Goal: Use online tool/utility: Utilize a website feature to perform a specific function

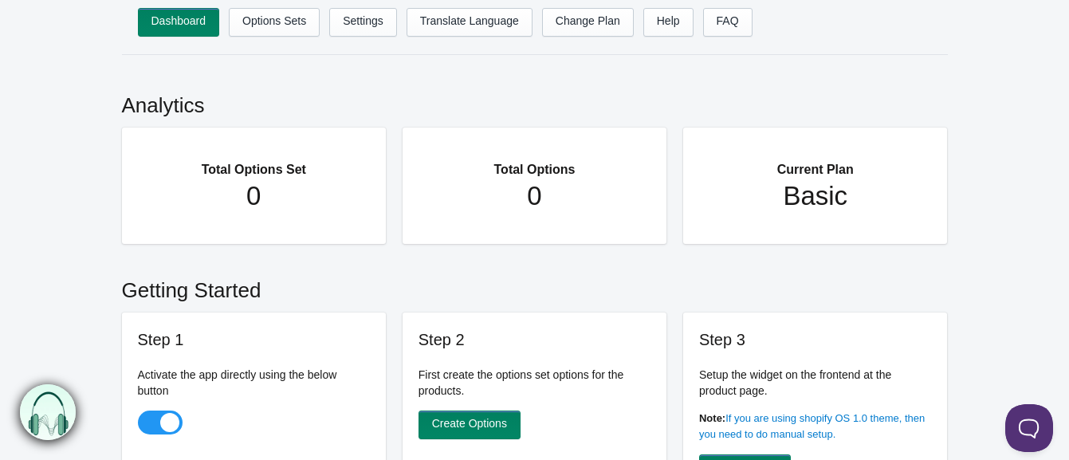
scroll to position [89, 0]
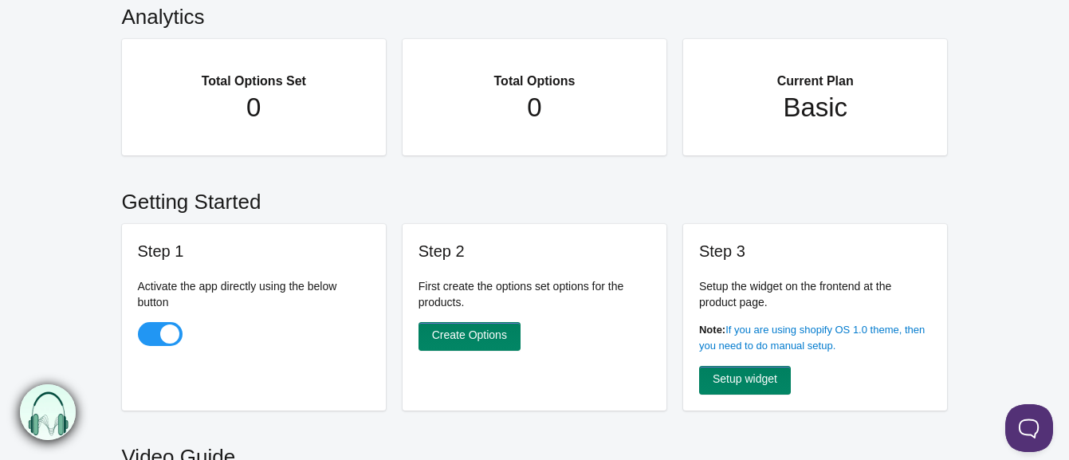
click at [463, 317] on div "Step 2 First create the options set options for the products. Create Options" at bounding box center [535, 317] width 265 height 187
click at [463, 333] on link "Create Options" at bounding box center [470, 336] width 102 height 29
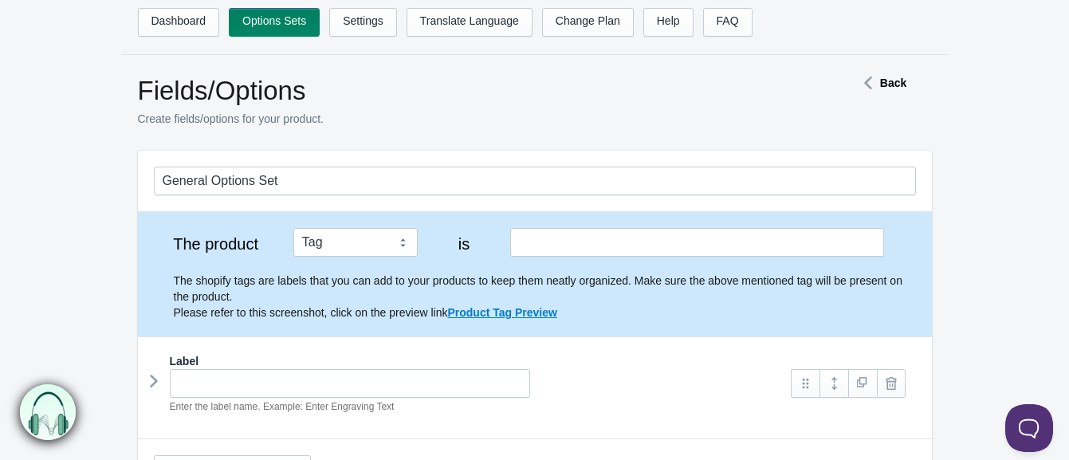
click at [347, 258] on div "The shopify tags are labels that you can add to your products to keep them neat…" at bounding box center [535, 289] width 762 height 64
click at [345, 246] on select "Tag Vendor Type URL Handle All Products" at bounding box center [355, 242] width 124 height 29
select select "6"
click at [293, 228] on select "Tag Vendor Type URL Handle All Products" at bounding box center [355, 242] width 124 height 29
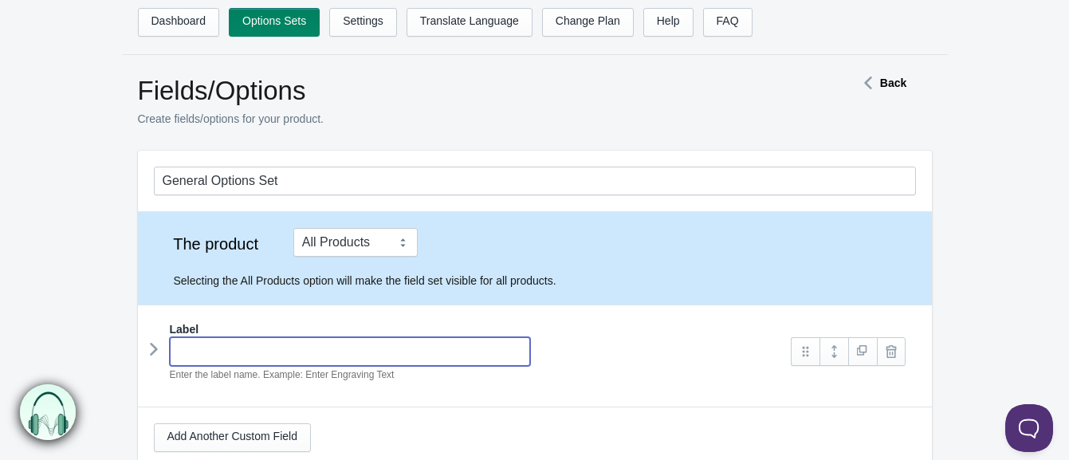
click at [352, 353] on input "text" at bounding box center [350, 351] width 361 height 29
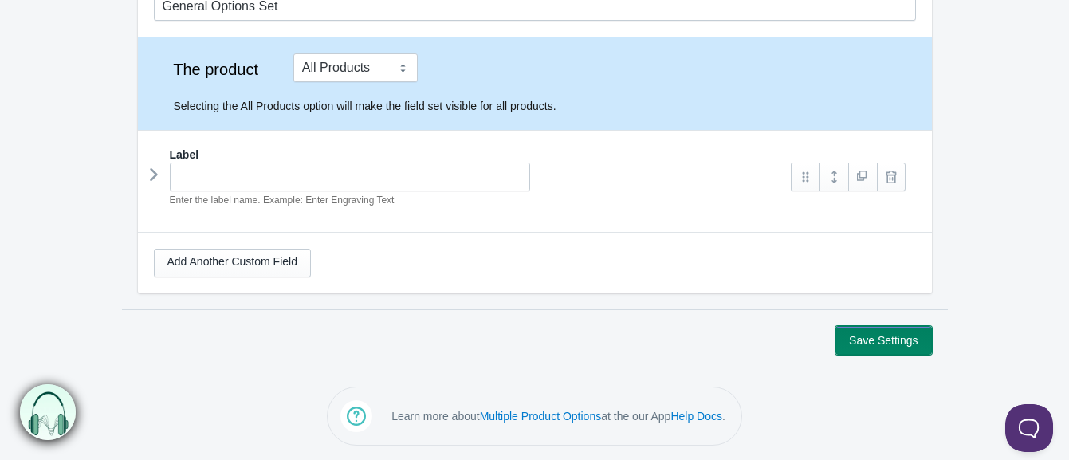
click at [899, 339] on button "Save Settings" at bounding box center [884, 340] width 96 height 29
